Goal: Connect with others: Connect with others

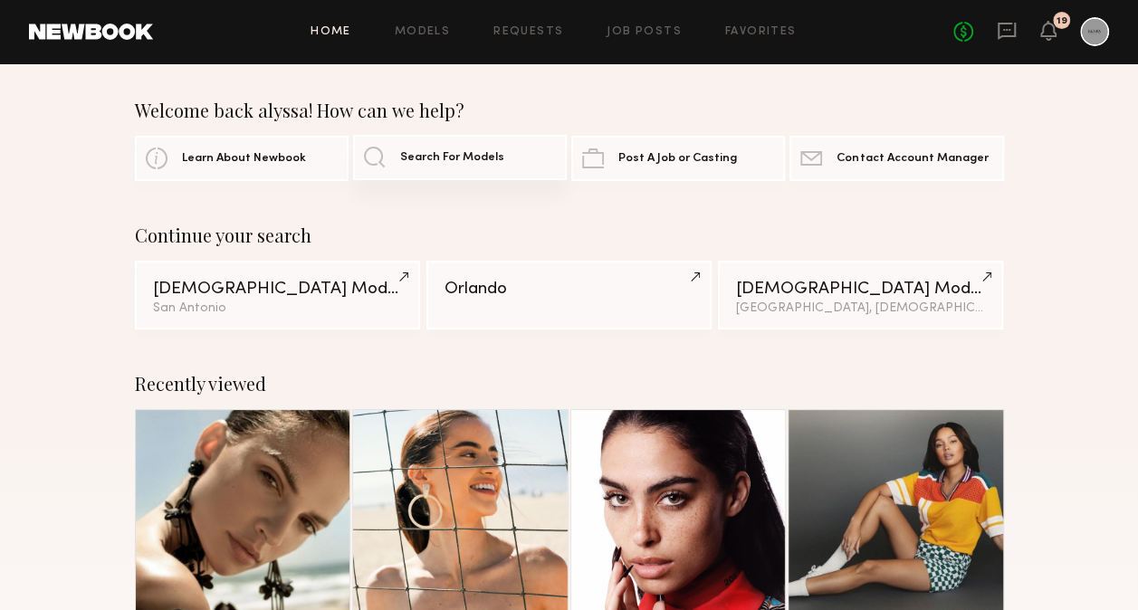
click at [489, 147] on link "Search For Models" at bounding box center [460, 157] width 214 height 45
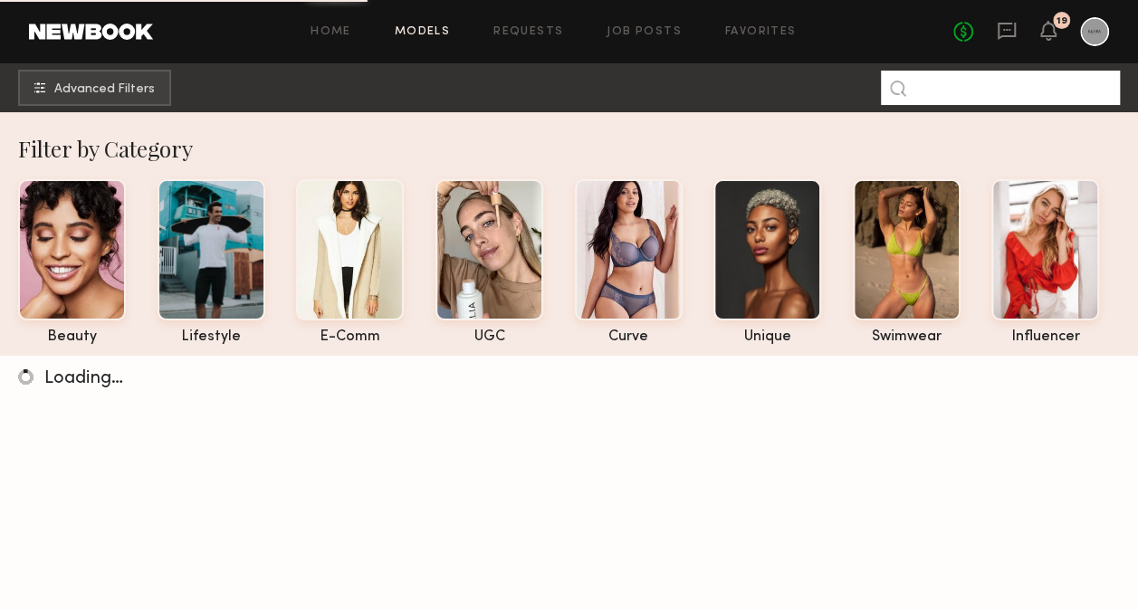
click at [967, 72] on input at bounding box center [1000, 88] width 239 height 34
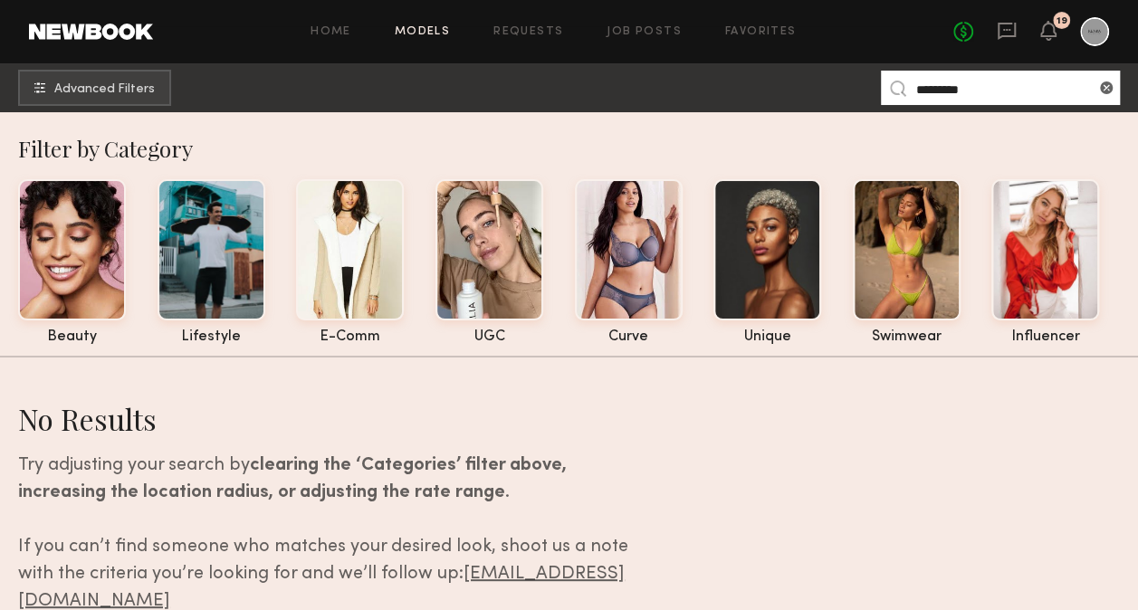
type input "********"
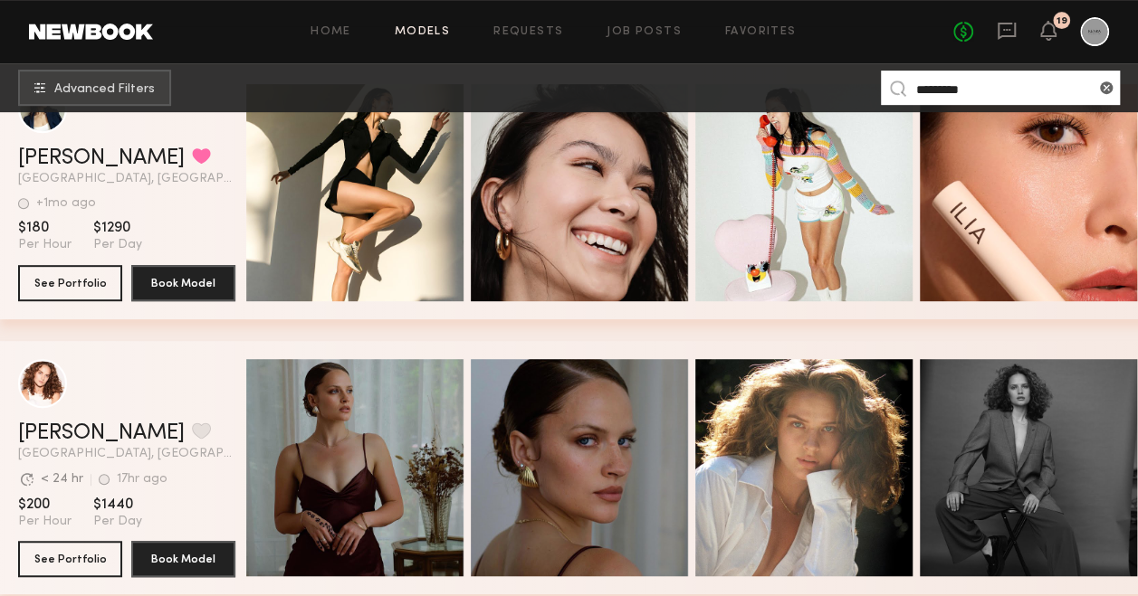
scroll to position [398, 0]
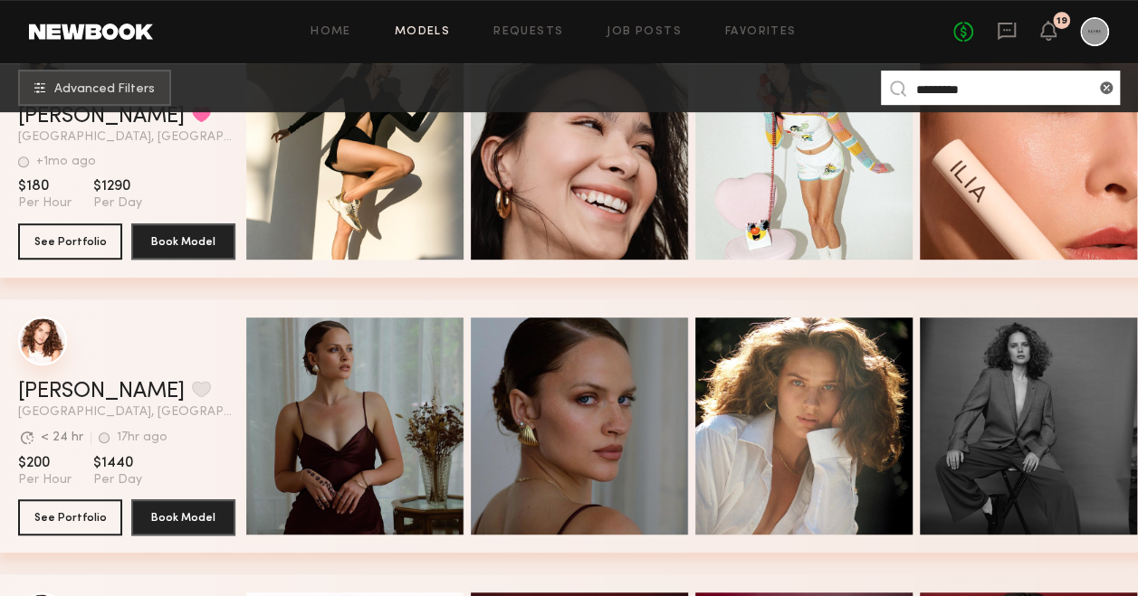
click at [38, 366] on div "grid" at bounding box center [42, 341] width 49 height 49
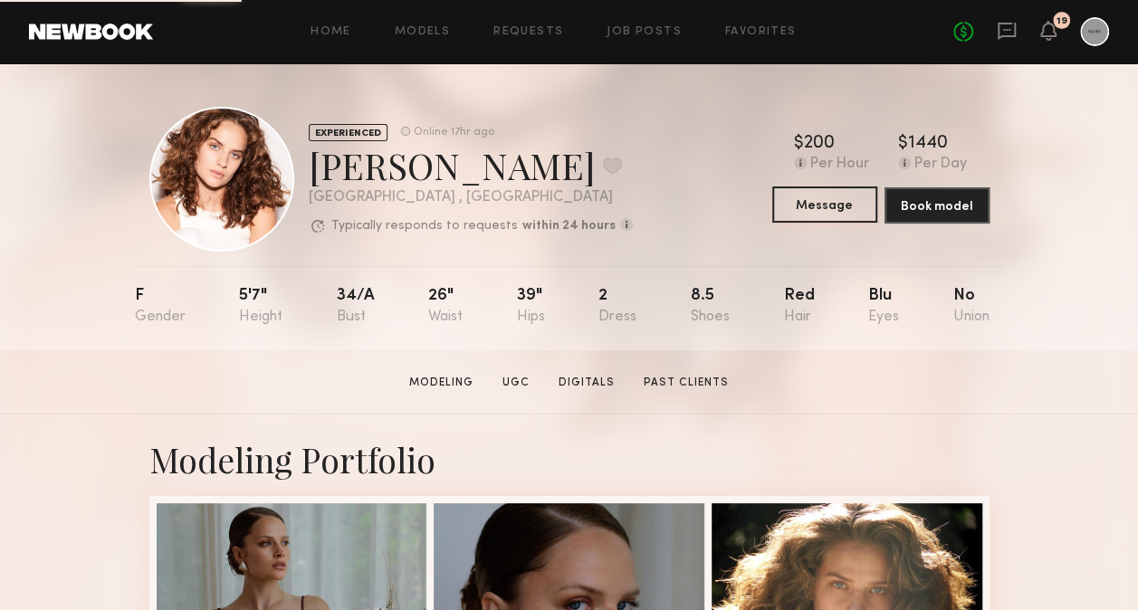
click at [815, 203] on button "Message" at bounding box center [824, 204] width 105 height 36
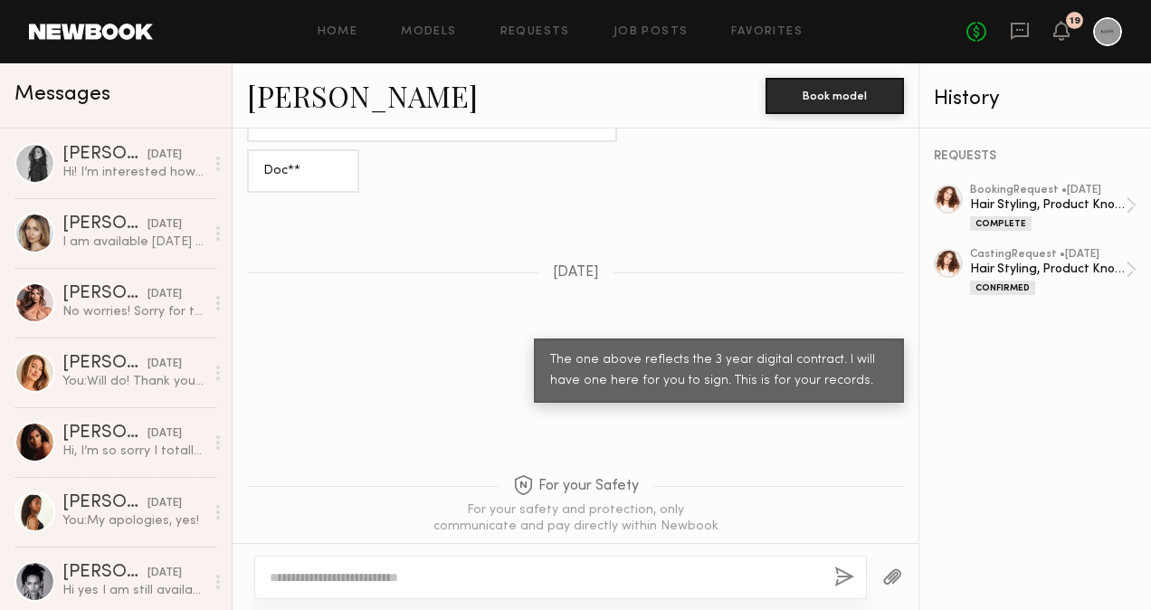
scroll to position [1098, 0]
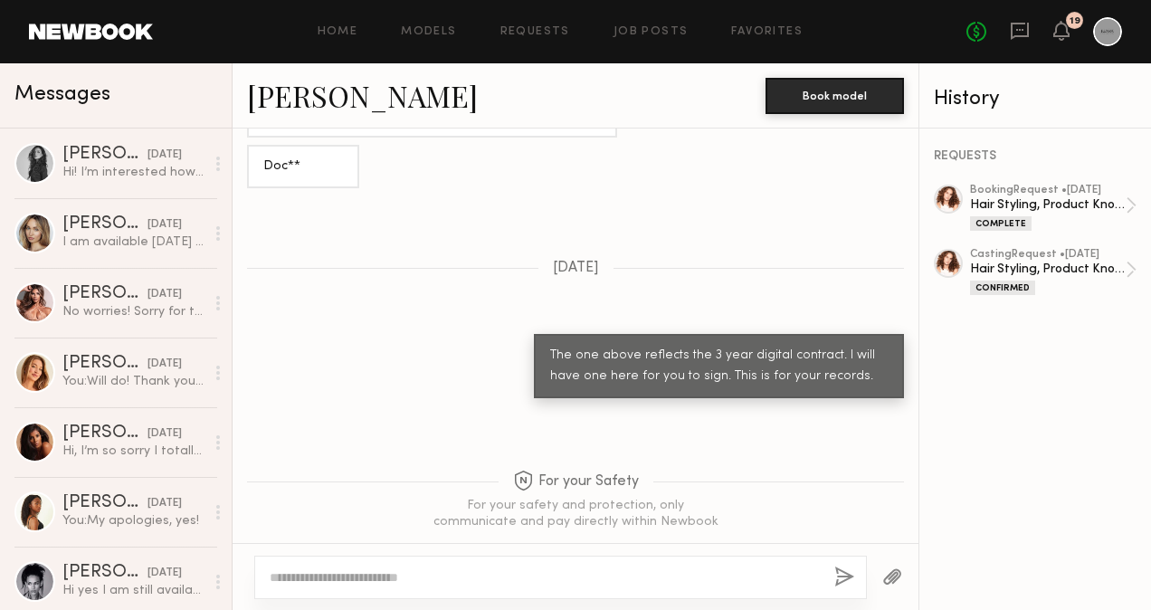
click at [525, 576] on textarea at bounding box center [545, 577] width 550 height 18
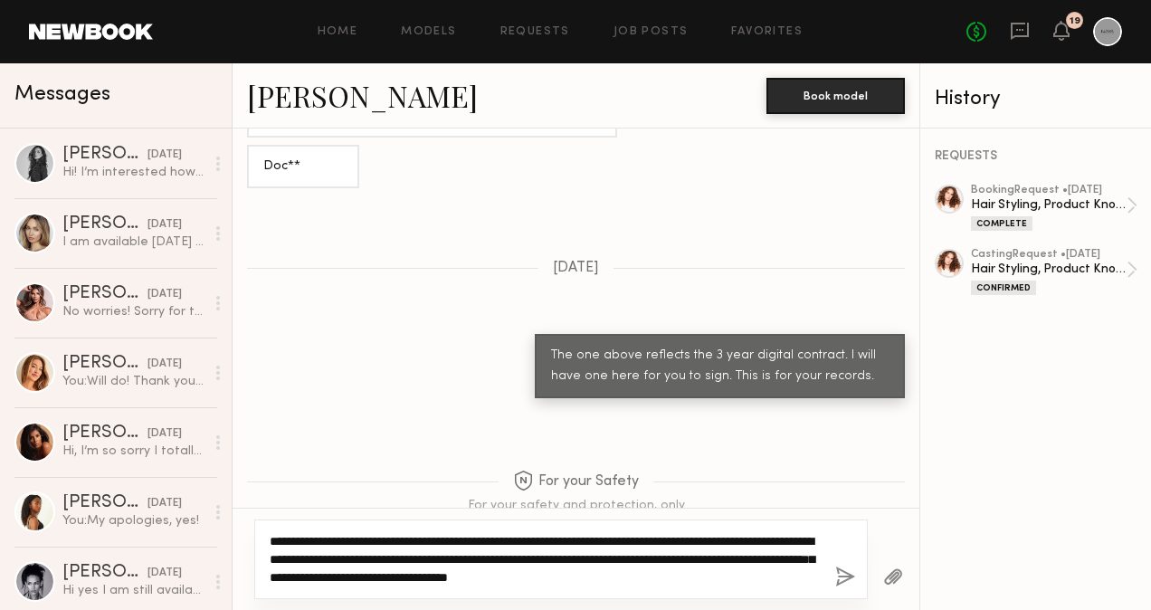
type textarea "**********"
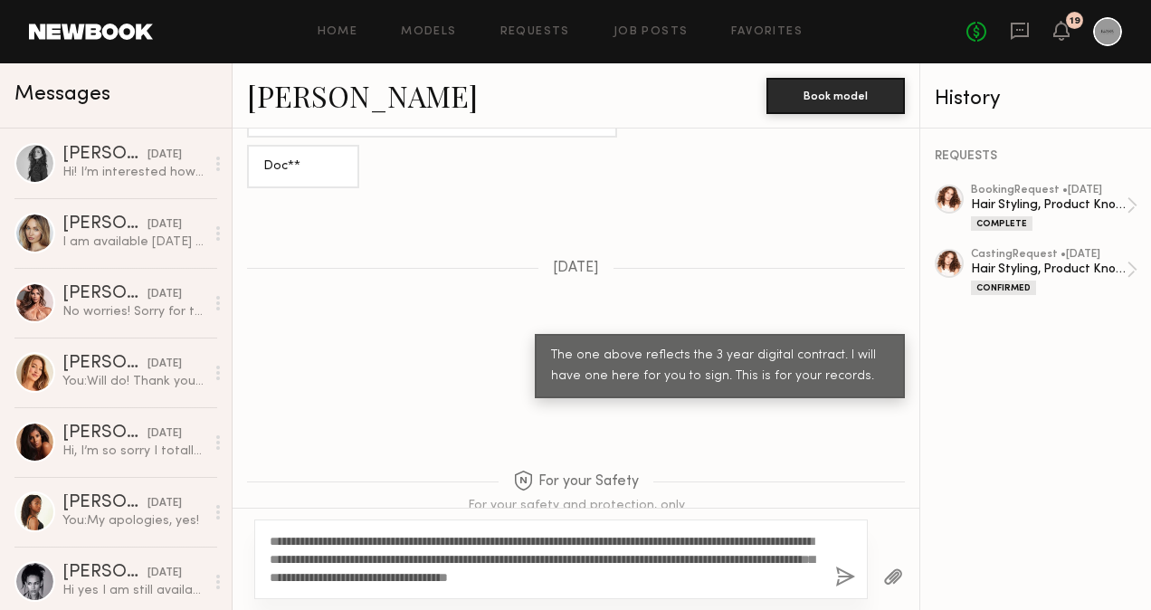
click at [845, 577] on button "button" at bounding box center [845, 577] width 20 height 23
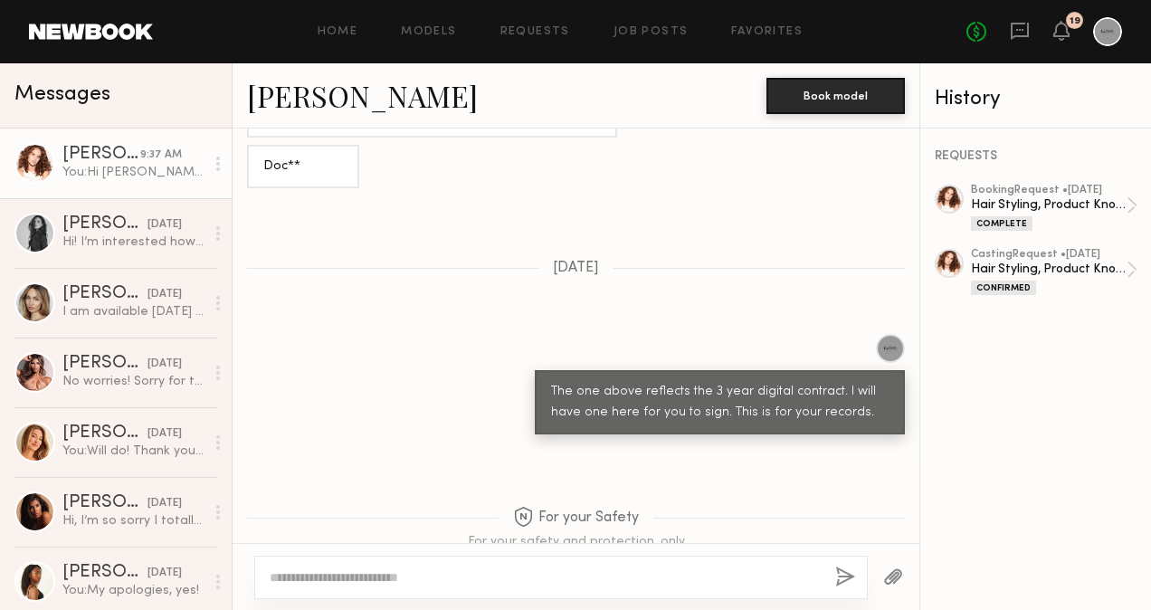
scroll to position [1549, 0]
